Goal: Check status: Check status

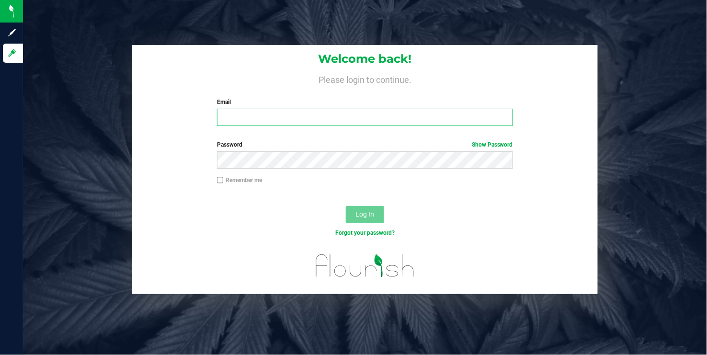
type input "[EMAIL_ADDRESS][DOMAIN_NAME]"
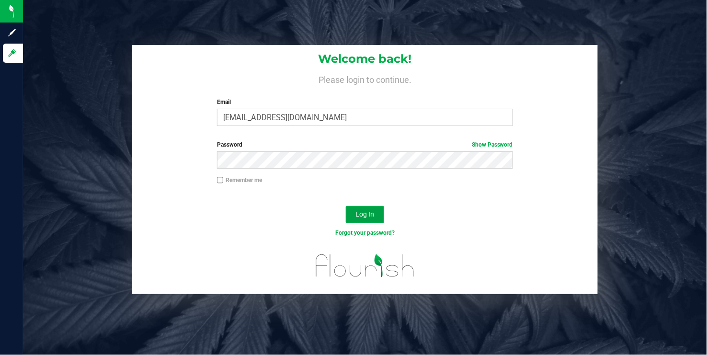
click at [362, 215] on span "Log In" at bounding box center [365, 214] width 19 height 8
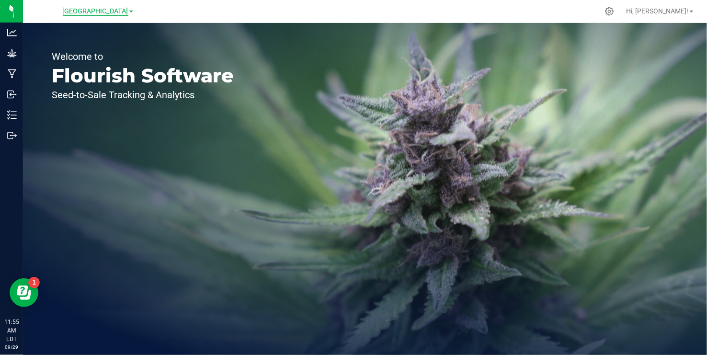
click at [117, 13] on span "[GEOGRAPHIC_DATA]" at bounding box center [96, 11] width 66 height 9
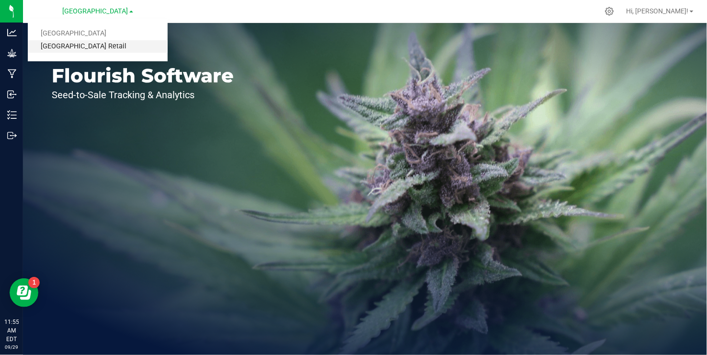
click at [95, 49] on link "[GEOGRAPHIC_DATA] Retail" at bounding box center [98, 46] width 140 height 13
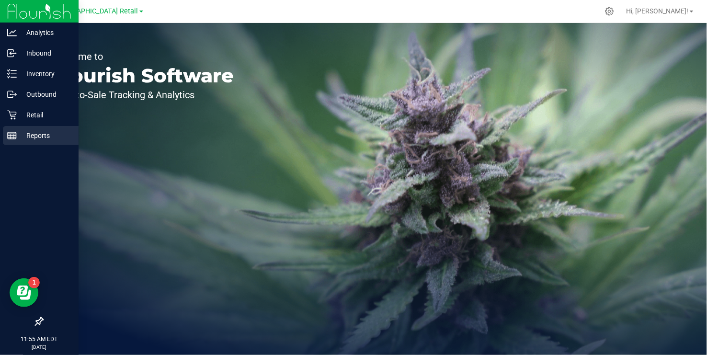
click at [11, 135] on line at bounding box center [12, 135] width 9 height 0
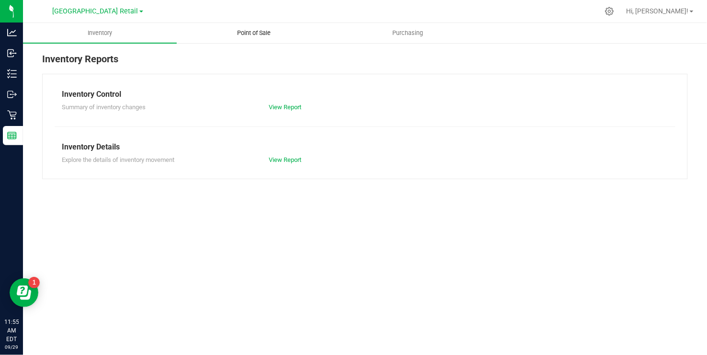
click at [251, 34] on span "Point of Sale" at bounding box center [253, 33] width 59 height 9
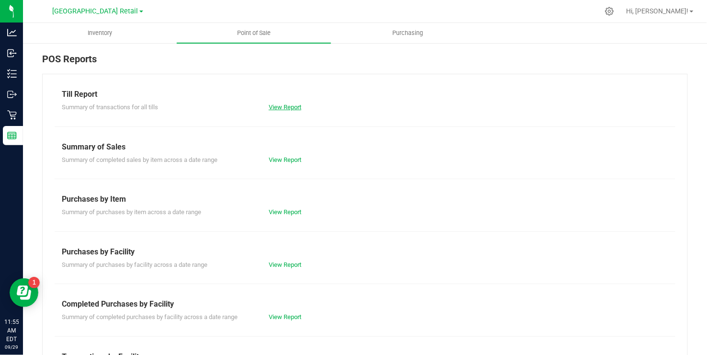
click at [281, 108] on link "View Report" at bounding box center [285, 106] width 33 height 7
